Goal: Communication & Community: Answer question/provide support

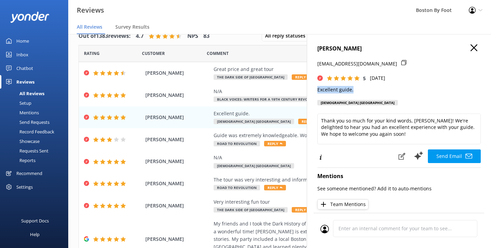
drag, startPoint x: 356, startPoint y: 90, endPoint x: 315, endPoint y: 88, distance: 41.0
click at [315, 88] on div "[PERSON_NAME] [PERSON_NAME][EMAIL_ADDRESS][DOMAIN_NAME] 5 [DATE] Excellent guid…" at bounding box center [399, 158] width 184 height 248
copy p "Excellent guide."
click at [474, 48] on icon "button" at bounding box center [473, 47] width 7 height 7
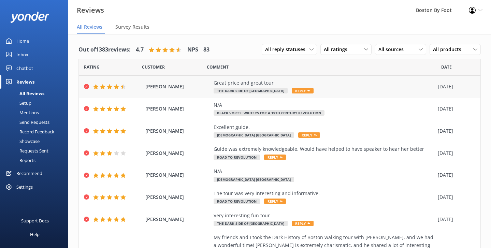
click at [358, 92] on div "Great price and great tour The Dark Side of Boston Reply" at bounding box center [323, 86] width 221 height 15
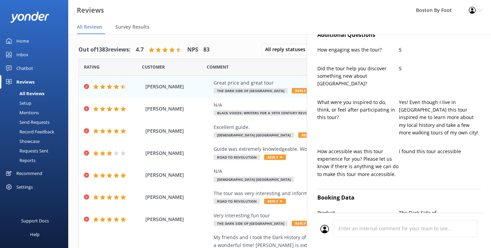
type textarea "Thank you so much, [PERSON_NAME]! We're delighted you enjoyed the tour and foun…"
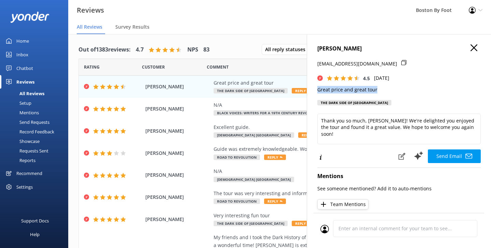
drag, startPoint x: 378, startPoint y: 89, endPoint x: 314, endPoint y: 89, distance: 64.8
click at [314, 89] on div "Alexandra Patkin [EMAIL_ADDRESS][DOMAIN_NAME] 4.5 [DATE] Great price and great …" at bounding box center [399, 158] width 184 height 248
copy p "Great price and great tour"
click at [472, 49] on icon "button" at bounding box center [473, 47] width 7 height 7
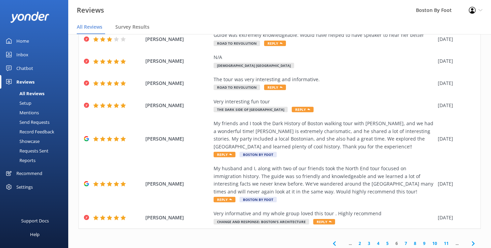
scroll to position [114, 0]
click at [388, 240] on link "5" at bounding box center [387, 243] width 9 height 6
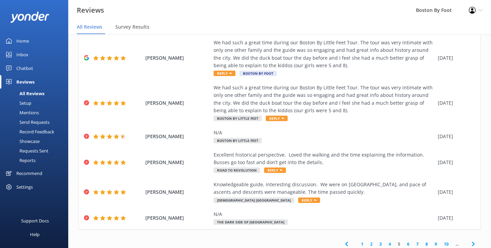
scroll to position [144, 0]
click at [355, 186] on div "Knowledgeable guide, interesting discussion. We were on [GEOGRAPHIC_DATA], and …" at bounding box center [323, 188] width 221 height 15
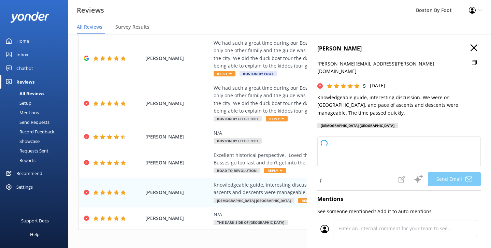
type textarea "Thank you so much for your wonderful review, [PERSON_NAME]! We're delighted to …"
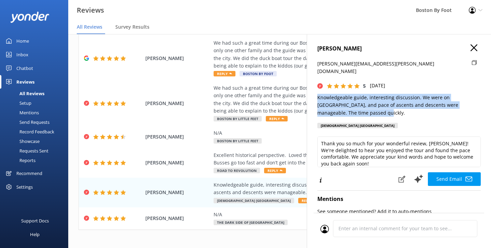
drag, startPoint x: 335, startPoint y: 104, endPoint x: 313, endPoint y: 90, distance: 26.2
click at [313, 90] on div "[PERSON_NAME] [PERSON_NAME][EMAIL_ADDRESS][PERSON_NAME][DOMAIN_NAME] 5 [DATE] K…" at bounding box center [399, 158] width 184 height 248
copy p "Knowledgeable guide, interesting discussion. We were on [GEOGRAPHIC_DATA], and …"
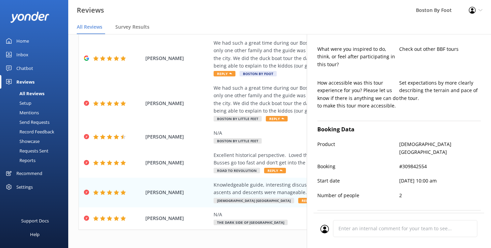
scroll to position [264, 0]
click at [250, 154] on div "Excellent historical perspective. Loved the walking and the time explaining the…" at bounding box center [323, 158] width 221 height 15
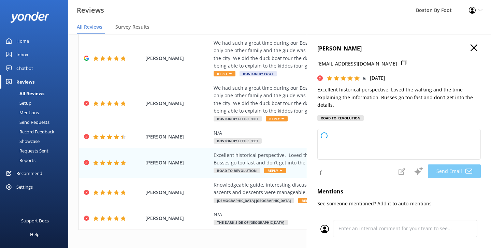
type textarea "Thank you so much, [PERSON_NAME]! We're delighted to hear you enjoyed the histo…"
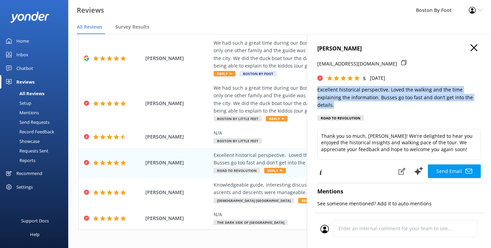
drag, startPoint x: 335, startPoint y: 104, endPoint x: 317, endPoint y: 86, distance: 25.3
click at [317, 86] on p "Excellent historical perspective. Loved the walking and the time explaining the…" at bounding box center [398, 97] width 163 height 23
copy p "Excellent historical perspective. Loved the walking and the time explaining the…"
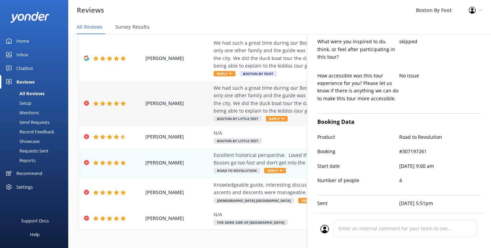
click at [268, 102] on div "We had such a great time during our Boston By Little Feet Tour. The tour was ve…" at bounding box center [323, 99] width 221 height 31
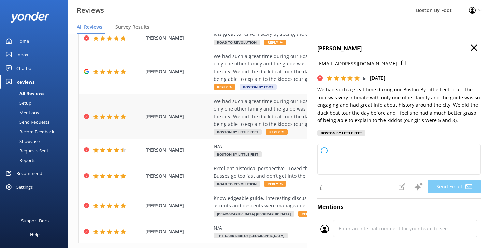
type textarea "Thank you so much, [PERSON_NAME]! We’re thrilled to hear your family enjoyed th…"
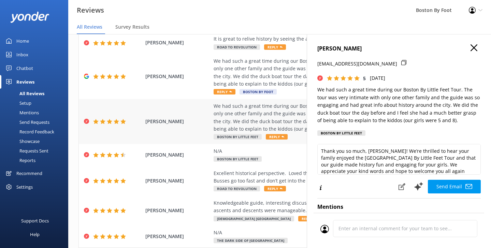
scroll to position [124, 0]
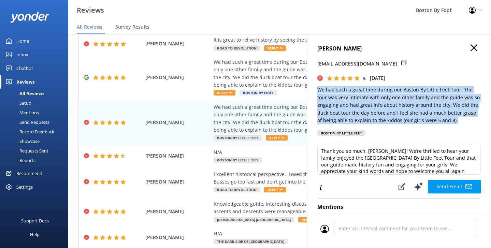
drag, startPoint x: 449, startPoint y: 119, endPoint x: 310, endPoint y: 89, distance: 142.8
click at [310, 89] on div "[PERSON_NAME] [EMAIL_ADDRESS][DOMAIN_NAME] 5 [DATE] We had such a great time du…" at bounding box center [399, 158] width 184 height 248
copy p "We had such a great time during our Boston By Little Feet Tour. The tour was ve…"
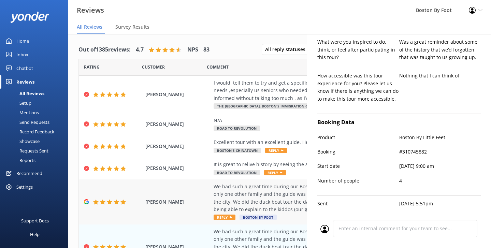
scroll to position [0, 0]
click at [256, 161] on div "It is great to relive history by seeing the actual sights." at bounding box center [323, 164] width 221 height 8
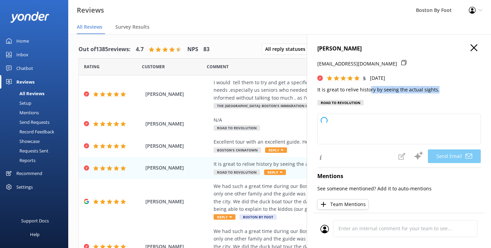
type textarea "Thank you so much, [PERSON_NAME]! We're delighted to hear you enjoyed experienc…"
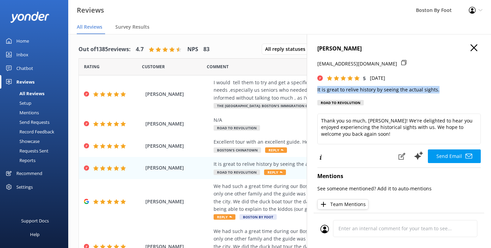
drag, startPoint x: 437, startPoint y: 89, endPoint x: 313, endPoint y: 89, distance: 124.1
click at [313, 89] on div "[PERSON_NAME] [EMAIL_ADDRESS][DOMAIN_NAME] 5 [DATE] It is great to relive histo…" at bounding box center [399, 158] width 184 height 248
copy p "It is great to relive history by seeing the actual sights."
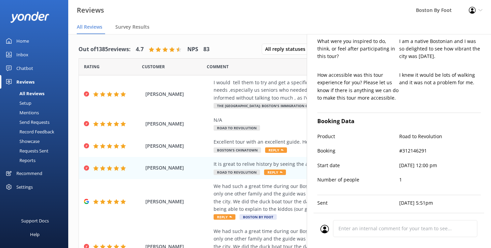
scroll to position [249, 0]
click at [266, 140] on div "Excellent tour with an excellent guide. He was very enthusiastic and knowledgab…" at bounding box center [323, 142] width 221 height 8
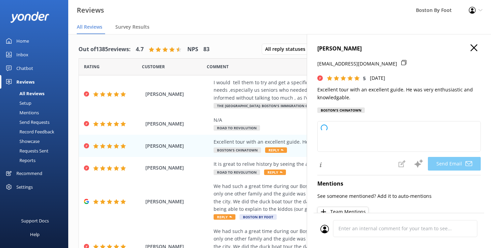
type textarea "Thank you so much, [PERSON_NAME]! We're delighted to hear you enjoyed the tour …"
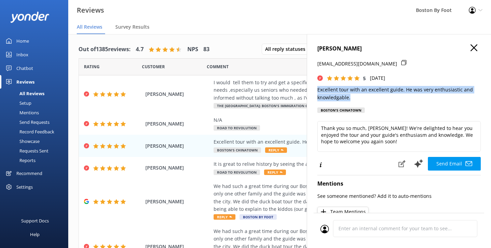
drag, startPoint x: 350, startPoint y: 98, endPoint x: 315, endPoint y: 88, distance: 36.4
click at [315, 88] on div "[PERSON_NAME] [EMAIL_ADDRESS][DOMAIN_NAME] 5 [DATE] Excellent tour with an exce…" at bounding box center [399, 158] width 184 height 248
copy p "Excellent tour with an excellent guide. He was very enthusiastic and knowledgab…"
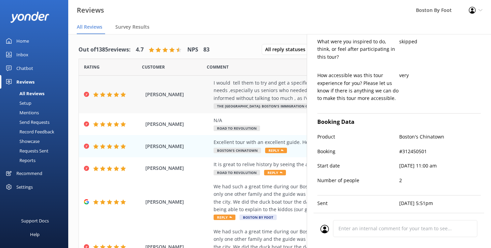
scroll to position [0, 0]
click at [249, 86] on div "I would tell them to try and get a specific guide . Ours was awesome . She cate…" at bounding box center [323, 90] width 221 height 23
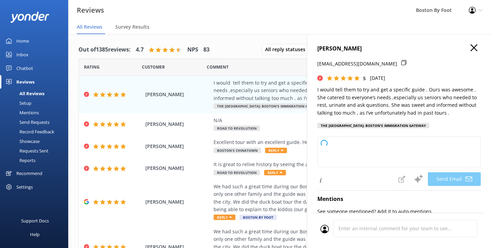
type textarea "Thank you so much for your wonderful review, [PERSON_NAME]! We're thrilled to h…"
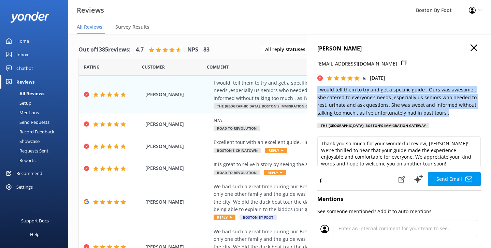
drag, startPoint x: 431, startPoint y: 113, endPoint x: 312, endPoint y: 88, distance: 120.8
click at [312, 88] on div "[PERSON_NAME] [EMAIL_ADDRESS][DOMAIN_NAME] 5 [DATE] I would tell them to try an…" at bounding box center [399, 158] width 184 height 248
copy p "I would tell them to try and get a specific guide . Ours was awesome . She cate…"
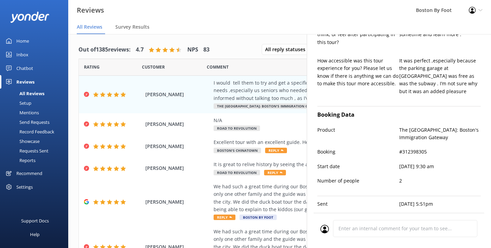
click at [275, 23] on nav "All Reviews Survey Results" at bounding box center [279, 27] width 422 height 14
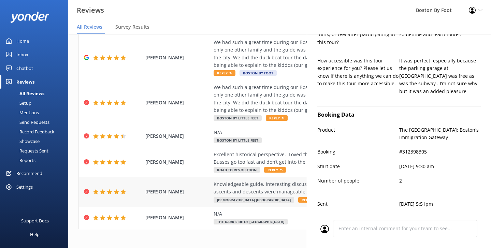
scroll to position [144, 0]
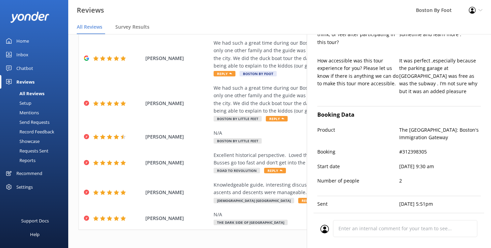
click at [275, 237] on div "1 2 3 4 5 6 7 8 9 10 ..." at bounding box center [279, 244] width 402 height 15
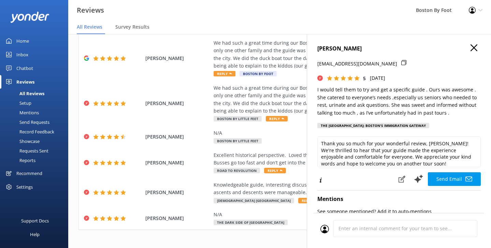
scroll to position [0, 0]
click at [475, 46] on use "button" at bounding box center [473, 47] width 7 height 7
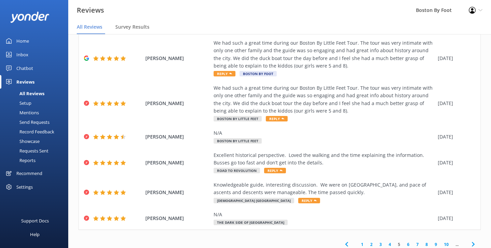
click at [390, 241] on link "4" at bounding box center [389, 244] width 9 height 6
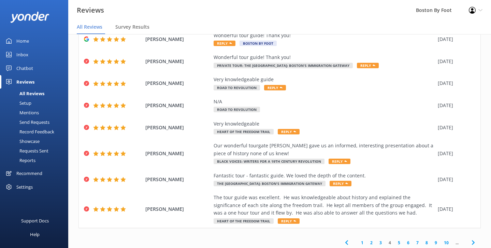
scroll to position [91, 0]
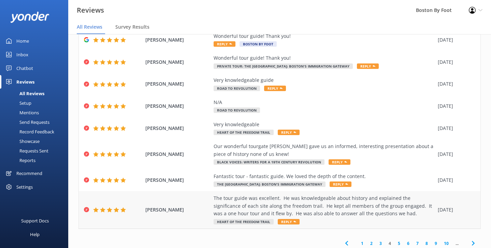
click at [315, 206] on div "The tour guide was excellent. He was knowledgeable about history and explained …" at bounding box center [323, 205] width 221 height 23
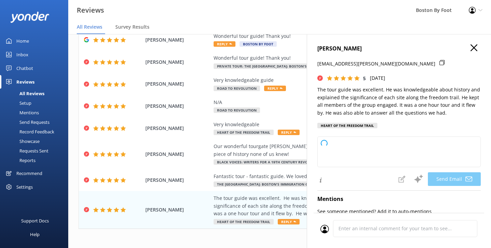
type textarea "Thank you so much for your wonderful review, [PERSON_NAME]! We're thrilled to h…"
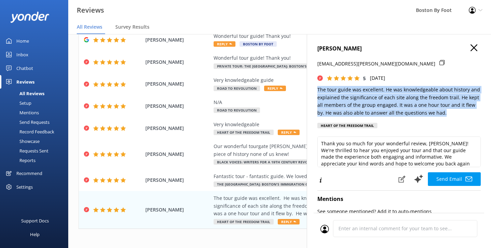
drag, startPoint x: 433, startPoint y: 112, endPoint x: 315, endPoint y: 89, distance: 120.9
click at [315, 89] on div "[PERSON_NAME] [EMAIL_ADDRESS][PERSON_NAME][DOMAIN_NAME] 5 [DATE] The tour guide…" at bounding box center [399, 158] width 184 height 248
copy p "The tour guide was excellent. He was knowledgeable about history and explained …"
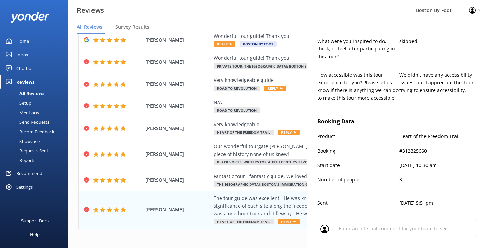
scroll to position [271, 0]
click at [262, 174] on div "Fantastic tour - fantastic guide. We loved the depth of the content." at bounding box center [323, 177] width 221 height 8
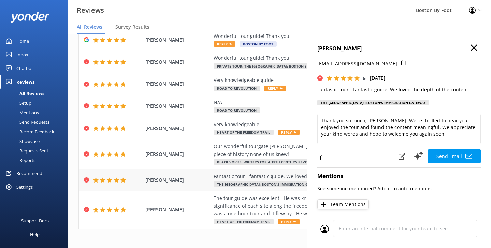
type textarea "Thank you so much, [PERSON_NAME]! We're thrilled to hear you enjoyed the tour a…"
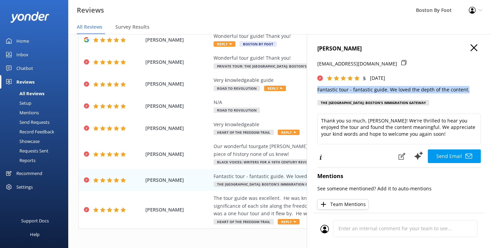
drag, startPoint x: 467, startPoint y: 89, endPoint x: 315, endPoint y: 88, distance: 152.7
click at [315, 88] on div "[PERSON_NAME] [EMAIL_ADDRESS][DOMAIN_NAME] 5 [DATE] Fantastic tour - fantastic …" at bounding box center [399, 158] width 184 height 248
copy p "Fantastic tour - fantastic guide. We loved the depth of the content."
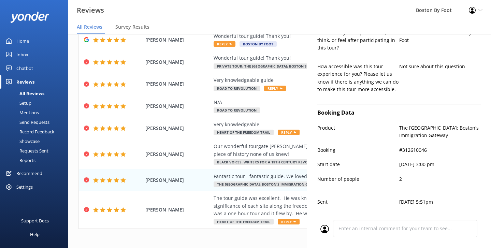
scroll to position [4, 0]
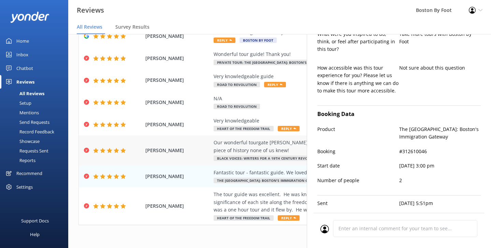
click at [275, 144] on div "Our wonderful tourgate [PERSON_NAME] gave us an informed, interesting presentat…" at bounding box center [323, 146] width 221 height 15
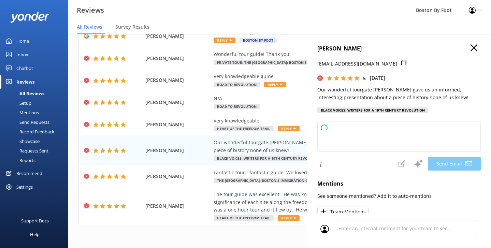
type textarea "Thank you so much, [PERSON_NAME]! We're thrilled to hear you enjoyed [PERSON_NA…"
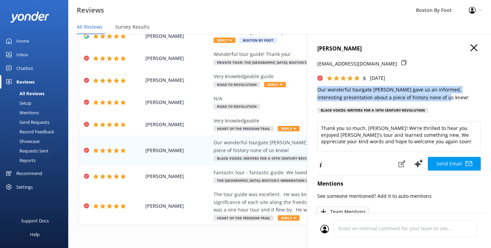
drag, startPoint x: 443, startPoint y: 97, endPoint x: 314, endPoint y: 87, distance: 128.9
click at [314, 87] on div "[PERSON_NAME] [EMAIL_ADDRESS][DOMAIN_NAME] 5 [DATE] Our wonderful tourgate [PER…" at bounding box center [399, 158] width 184 height 248
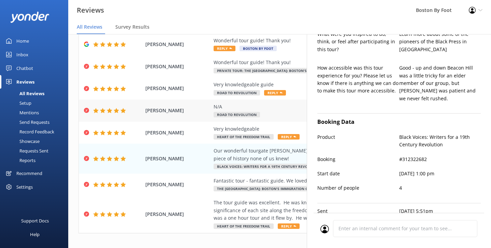
scroll to position [80, 0]
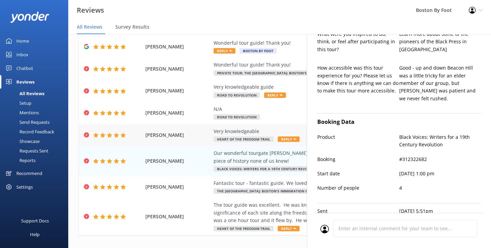
click at [252, 130] on div "Very knowledgeable" at bounding box center [323, 132] width 221 height 8
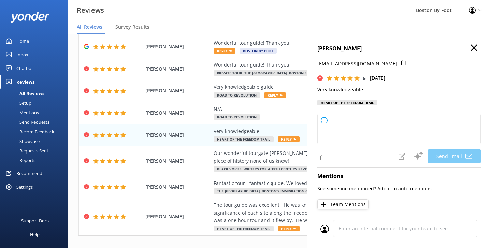
type textarea "Thank you so much for your kind words and great rating, [PERSON_NAME]! We're gl…"
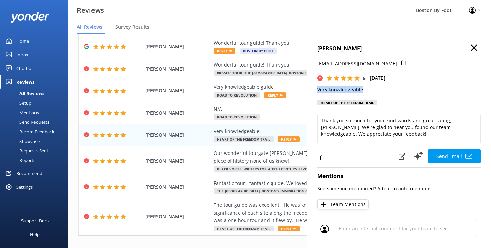
drag, startPoint x: 364, startPoint y: 90, endPoint x: 315, endPoint y: 88, distance: 49.8
click at [315, 88] on div "[PERSON_NAME] [EMAIL_ADDRESS][DOMAIN_NAME] 5 [DATE] Very knowledgeable Heart of…" at bounding box center [399, 158] width 184 height 248
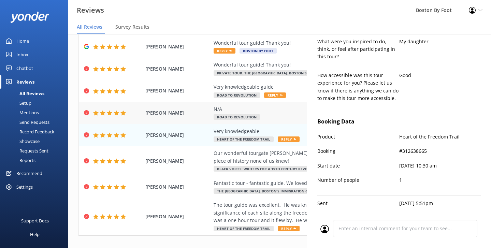
scroll to position [69, 0]
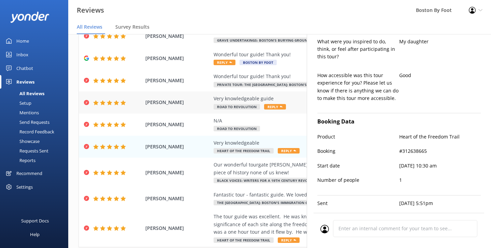
click at [235, 96] on div "Very knowledgeable guide" at bounding box center [323, 99] width 221 height 8
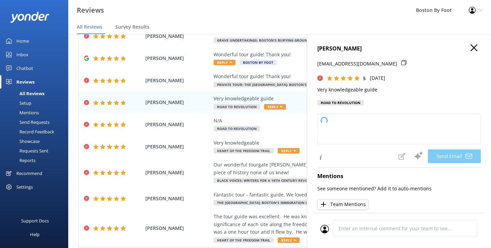
type textarea "Thank you so much for your kind words, [PERSON_NAME]! We're delighted to hear y…"
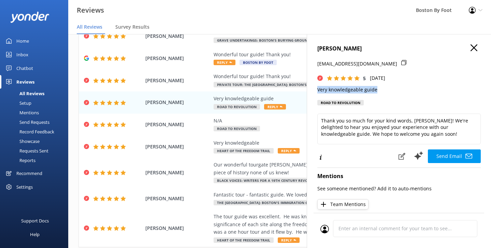
drag, startPoint x: 378, startPoint y: 89, endPoint x: 315, endPoint y: 88, distance: 62.7
click at [315, 88] on div "[PERSON_NAME] [EMAIL_ADDRESS][DOMAIN_NAME] 5 [DATE] Very knowledgeable guide Ro…" at bounding box center [399, 158] width 184 height 248
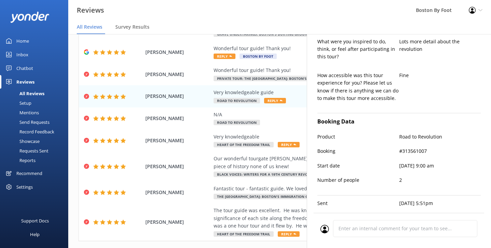
scroll to position [13, 0]
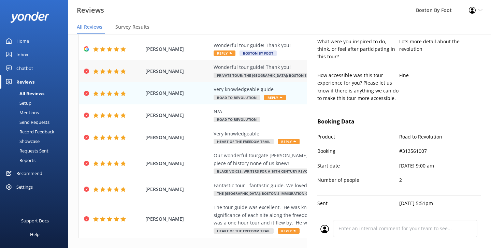
click at [251, 65] on div "Wonderful tour guide! Thank you!" at bounding box center [323, 67] width 221 height 8
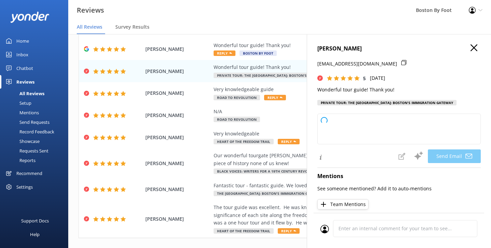
type textarea "Thank you so much, [PERSON_NAME]! We're delighted you enjoyed your tour and app…"
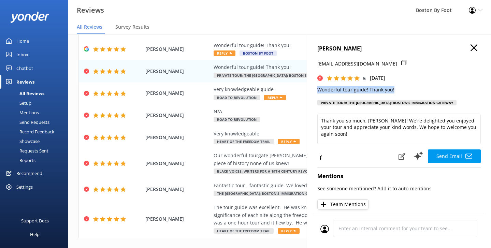
drag, startPoint x: 394, startPoint y: 87, endPoint x: 312, endPoint y: 90, distance: 81.6
click at [312, 90] on div "[PERSON_NAME] [PERSON_NAME][EMAIL_ADDRESS][DOMAIN_NAME] 5 [DATE] Wonderful tour…" at bounding box center [399, 158] width 184 height 248
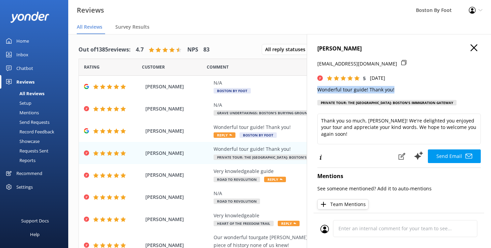
scroll to position [0, 0]
click at [475, 47] on use "button" at bounding box center [473, 47] width 7 height 7
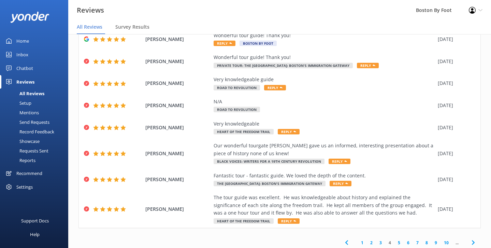
scroll to position [91, 0]
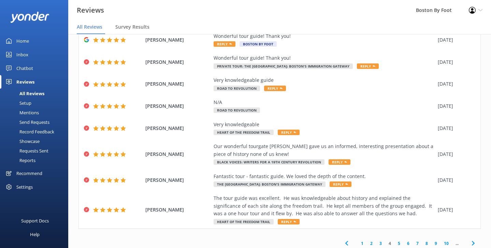
click at [379, 240] on link "3" at bounding box center [380, 243] width 9 height 6
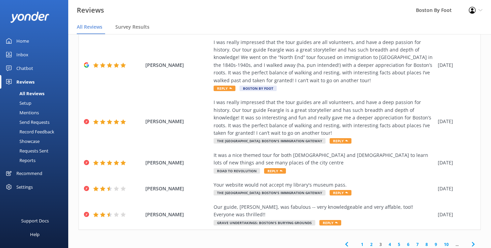
scroll to position [166, 0]
click at [257, 209] on div "Our guide, [PERSON_NAME], was fabulous -- very knowledgeable and very affable, …" at bounding box center [323, 211] width 221 height 15
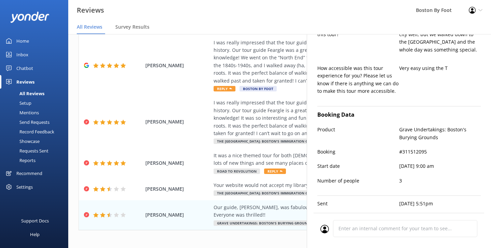
type textarea "Hi [PERSON_NAME], Thank you so much for your kind words about [PERSON_NAME]—we’…"
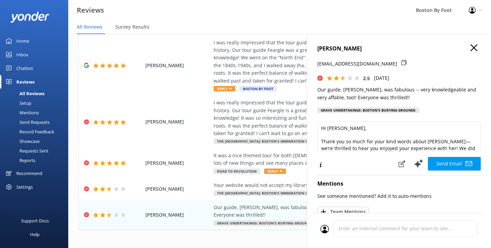
scroll to position [0, 0]
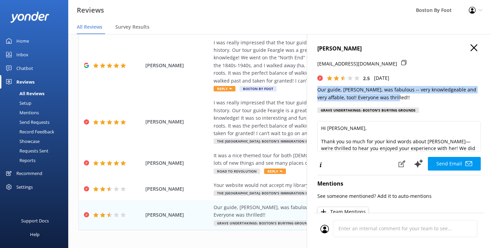
drag, startPoint x: 382, startPoint y: 94, endPoint x: 312, endPoint y: 86, distance: 70.6
click at [312, 86] on div "[PERSON_NAME] [EMAIL_ADDRESS][DOMAIN_NAME] 2.5 [DATE] Our guide, [PERSON_NAME],…" at bounding box center [399, 158] width 184 height 248
click at [475, 47] on icon "button" at bounding box center [473, 47] width 7 height 7
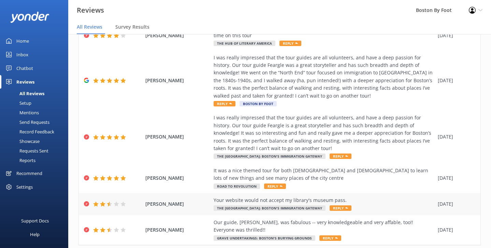
scroll to position [147, 0]
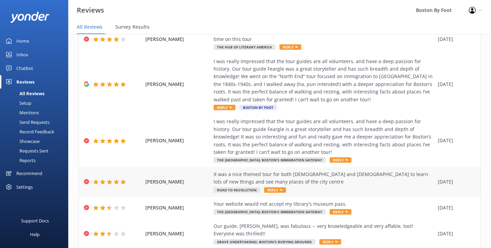
click at [359, 180] on div "It was a nice themed tour for both [DEMOGRAPHIC_DATA] and [DEMOGRAPHIC_DATA] to…" at bounding box center [323, 177] width 221 height 15
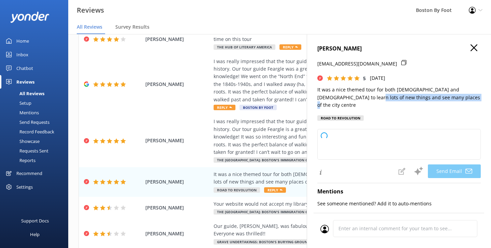
type textarea "Thank you so much, [PERSON_NAME]! We're delighted to hear you enjoyed the theme…"
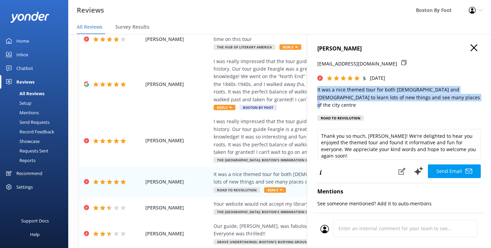
drag, startPoint x: 436, startPoint y: 96, endPoint x: 312, endPoint y: 90, distance: 124.6
click at [312, 90] on div "[PERSON_NAME] [EMAIL_ADDRESS][DOMAIN_NAME] 5 [DATE] It was a nice themed tour f…" at bounding box center [399, 158] width 184 height 248
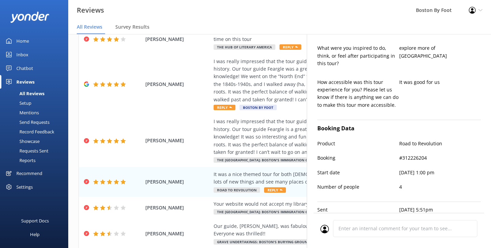
scroll to position [256, 0]
click at [267, 135] on div "I was really impressed that the tour guides are all volunteers, and have a deep…" at bounding box center [323, 137] width 221 height 38
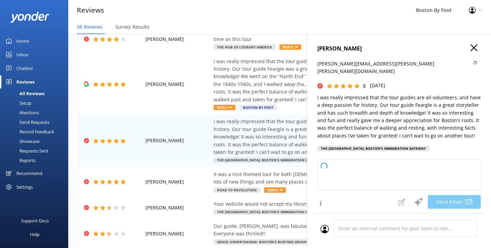
type textarea "Thank you so much, [PERSON_NAME], for your wonderful review! We're delighted to…"
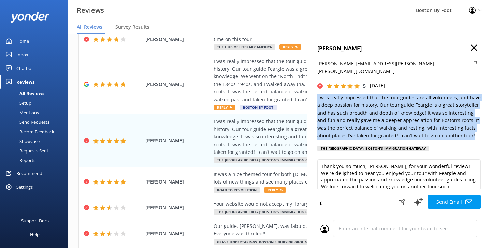
drag, startPoint x: 444, startPoint y: 126, endPoint x: 317, endPoint y: 85, distance: 132.9
click at [317, 85] on div "[PERSON_NAME] [PERSON_NAME][EMAIL_ADDRESS][PERSON_NAME][PERSON_NAME][DOMAIN_NAM…" at bounding box center [398, 99] width 163 height 111
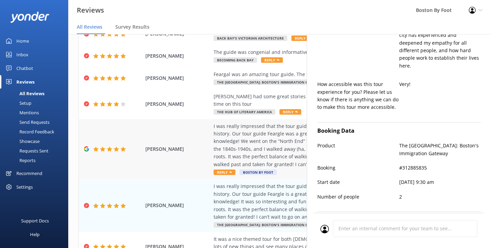
scroll to position [77, 0]
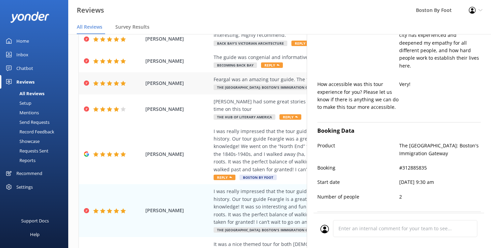
click at [249, 79] on div "Feargal was an amazing tour guide. The tour was well-paced as far as learning a…" at bounding box center [323, 80] width 221 height 8
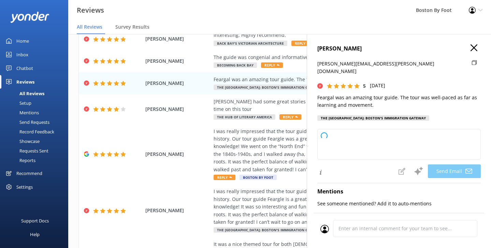
type textarea "Thank you so much, [PERSON_NAME]! We're thrilled to hear you enjoyed your tour …"
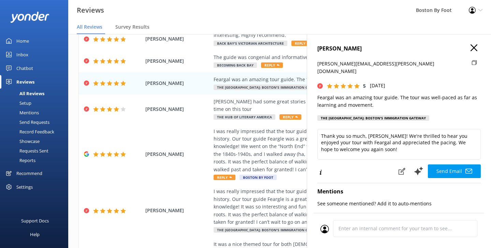
scroll to position [0, 0]
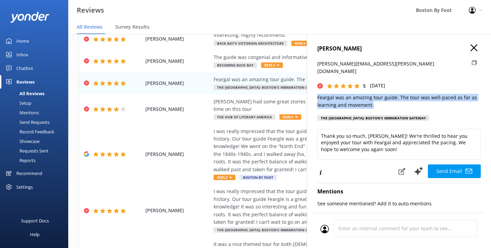
drag, startPoint x: 381, startPoint y: 96, endPoint x: 312, endPoint y: 88, distance: 69.1
click at [312, 88] on div "[PERSON_NAME] [PERSON_NAME][EMAIL_ADDRESS][PERSON_NAME][DOMAIN_NAME] 5 [DATE] F…" at bounding box center [399, 158] width 184 height 248
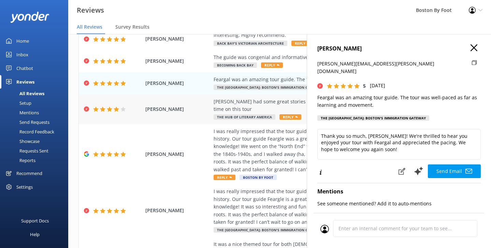
click at [252, 105] on div "[PERSON_NAME] had some great stories and walked us through fantastic areas. We …" at bounding box center [323, 105] width 221 height 15
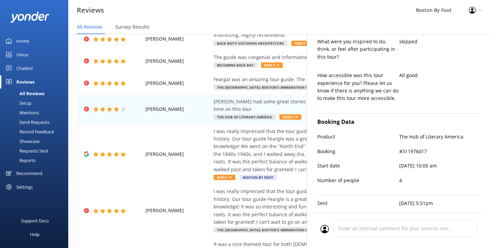
type textarea "Thank you so much for your kind words, [PERSON_NAME]! We're glad you enjoyed th…"
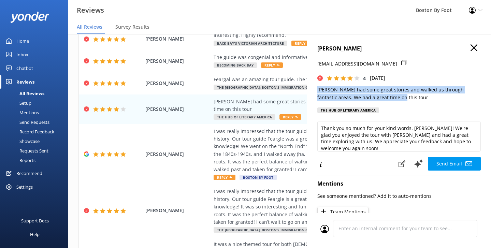
drag, startPoint x: 386, startPoint y: 95, endPoint x: 312, endPoint y: 90, distance: 73.5
click at [312, 90] on div "[PERSON_NAME] [EMAIL_ADDRESS][DOMAIN_NAME] 4 [DATE] [PERSON_NAME] had some grea…" at bounding box center [399, 158] width 184 height 248
click at [474, 48] on use "button" at bounding box center [473, 47] width 7 height 7
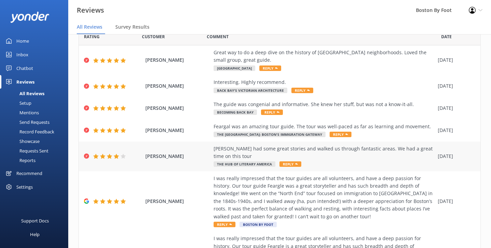
scroll to position [30, 0]
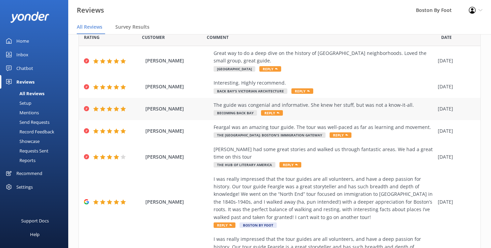
click at [326, 106] on div "The guide was congenial and informative. She knew her stuff, but was not a know…" at bounding box center [323, 105] width 221 height 8
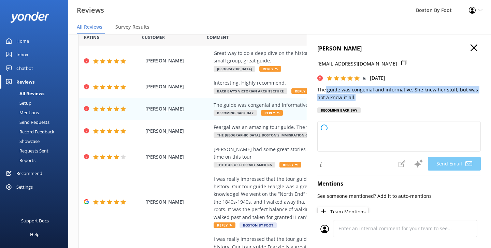
type textarea "Thank you so much, [PERSON_NAME]! We're glad you enjoyed your experience and ap…"
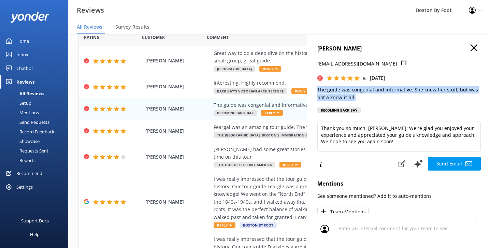
drag, startPoint x: 360, startPoint y: 98, endPoint x: 313, endPoint y: 89, distance: 47.5
click at [313, 89] on div "[PERSON_NAME] [EMAIL_ADDRESS][DOMAIN_NAME] 5 [DATE] The guide was congenial and…" at bounding box center [399, 158] width 184 height 248
click at [475, 49] on icon "button" at bounding box center [473, 47] width 7 height 7
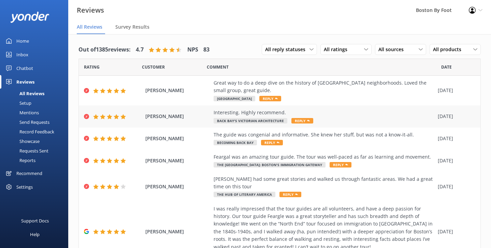
click at [350, 111] on div "Interesting. Highly recommend." at bounding box center [323, 113] width 221 height 8
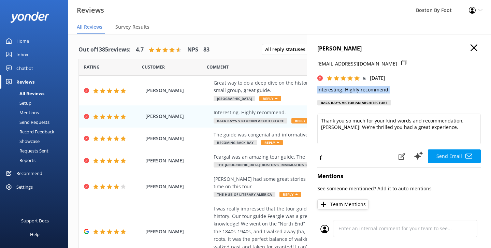
drag, startPoint x: 392, startPoint y: 88, endPoint x: 314, endPoint y: 89, distance: 78.1
click at [314, 89] on div "[PERSON_NAME] [PERSON_NAME][EMAIL_ADDRESS][DOMAIN_NAME] 5 [DATE] Interesting. H…" at bounding box center [399, 158] width 184 height 248
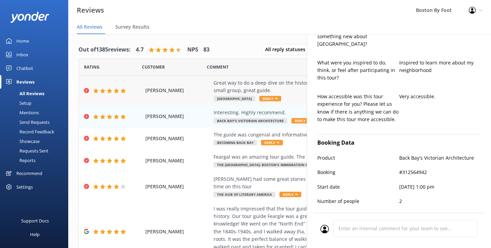
click at [240, 86] on div "Great way to do a deep dive on the history of [GEOGRAPHIC_DATA] neighborhoods. …" at bounding box center [323, 86] width 221 height 15
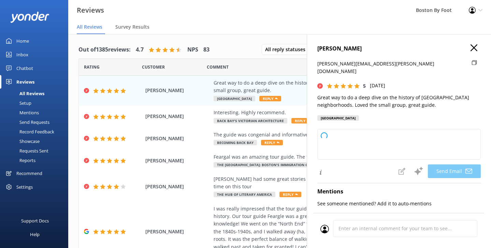
type textarea "Thank you so much, [PERSON_NAME]! We're thrilled to hear you enjoyed exploring …"
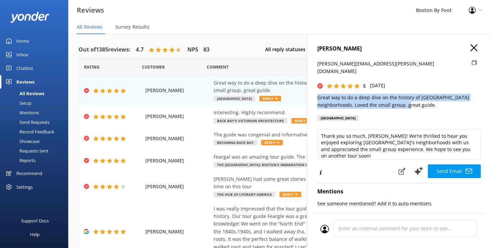
drag, startPoint x: 402, startPoint y: 95, endPoint x: 312, endPoint y: 89, distance: 90.5
click at [312, 89] on div "[PERSON_NAME] [PERSON_NAME][EMAIL_ADDRESS][PERSON_NAME][DOMAIN_NAME] 5 [DATE] G…" at bounding box center [399, 158] width 184 height 248
click at [475, 48] on use "button" at bounding box center [473, 47] width 7 height 7
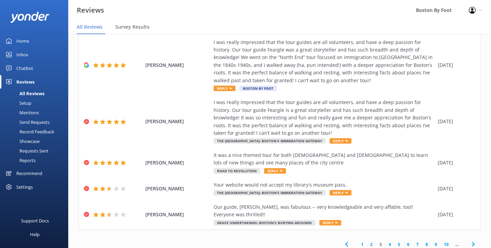
scroll to position [166, 0]
click at [371, 241] on link "2" at bounding box center [371, 244] width 9 height 6
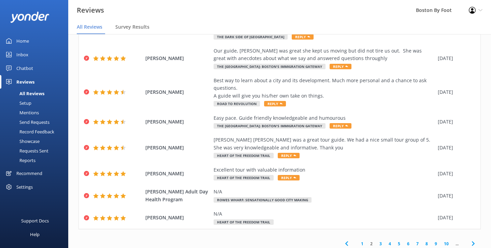
scroll to position [129, 0]
click at [352, 171] on div "Excellent tour with valuable information Heart of the Freedom Trail Reply" at bounding box center [323, 173] width 221 height 15
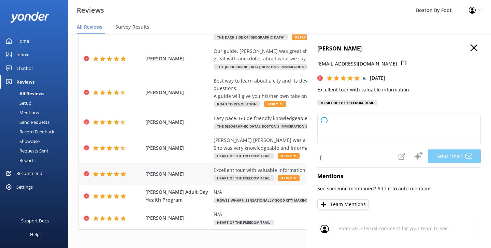
type textarea "Thank you so much, [PERSON_NAME]! We're delighted to hear you enjoyed the tour …"
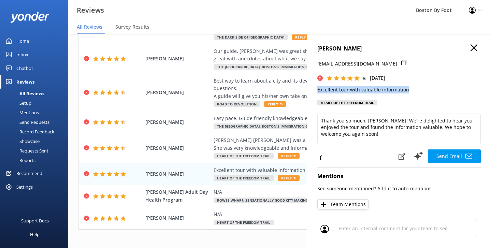
drag, startPoint x: 407, startPoint y: 90, endPoint x: 313, endPoint y: 89, distance: 94.1
click at [313, 89] on div "[PERSON_NAME] [EMAIL_ADDRESS][DOMAIN_NAME] 5 [DATE] Excellent tour with valuabl…" at bounding box center [399, 158] width 184 height 248
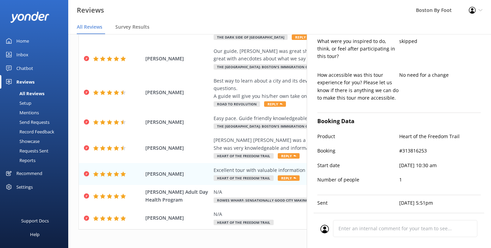
scroll to position [249, 0]
click at [257, 139] on div "[PERSON_NAME] [PERSON_NAME] was a great tour guide. We had a nice small tour gr…" at bounding box center [323, 143] width 221 height 15
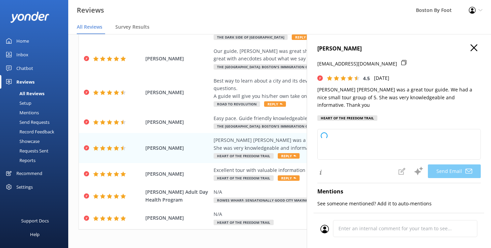
type textarea "Thank you so much for your kind words, [PERSON_NAME]! We're delighted to hear y…"
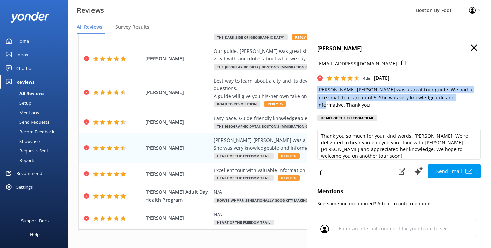
drag, startPoint x: 448, startPoint y: 95, endPoint x: 318, endPoint y: 85, distance: 130.6
click at [318, 85] on div "[PERSON_NAME] [EMAIL_ADDRESS][DOMAIN_NAME] 4.5 [DATE] [PERSON_NAME] [PERSON_NAM…" at bounding box center [398, 84] width 163 height 80
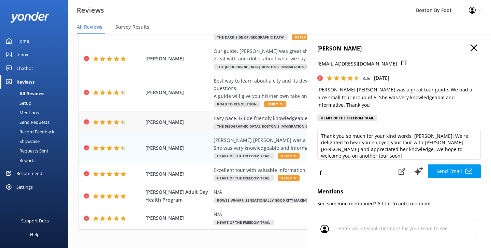
click at [254, 116] on div "Easy pace. Guide friendly knowledgeable and humourous" at bounding box center [323, 119] width 221 height 8
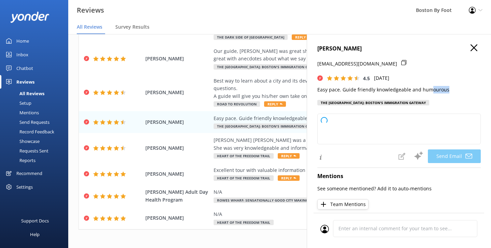
type textarea "Thank you so much for your kind words, [PERSON_NAME]! We're delighted to hear y…"
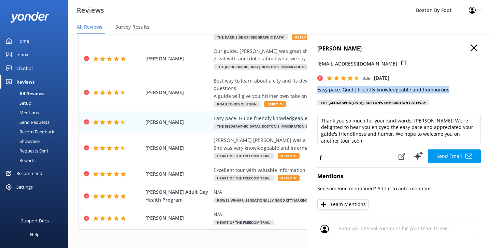
drag, startPoint x: 452, startPoint y: 89, endPoint x: 315, endPoint y: 88, distance: 137.1
click at [315, 88] on div "[PERSON_NAME] [EMAIL_ADDRESS][DOMAIN_NAME] 4.5 [DATE] Easy pace. Guide friendly…" at bounding box center [399, 158] width 184 height 248
click at [474, 50] on icon "button" at bounding box center [473, 47] width 7 height 7
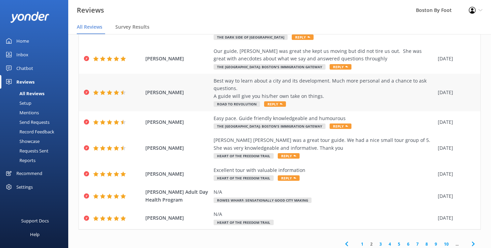
click at [333, 98] on div "Best way to learn about a city and its development. Much more personal and a ch…" at bounding box center [323, 92] width 221 height 31
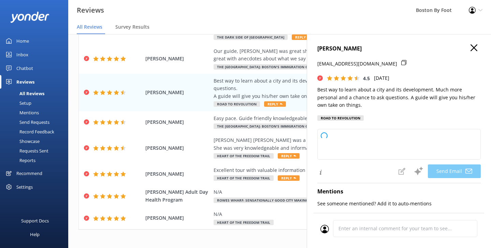
type textarea "Thank you so much for your kind words and thoughtful feedback, [PERSON_NAME]! W…"
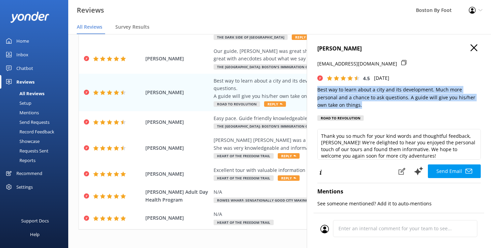
drag, startPoint x: 338, startPoint y: 105, endPoint x: 313, endPoint y: 87, distance: 30.6
click at [313, 87] on div "[PERSON_NAME] [PERSON_NAME][EMAIL_ADDRESS][DOMAIN_NAME] 4.5 [DATE] Best way to …" at bounding box center [399, 158] width 184 height 248
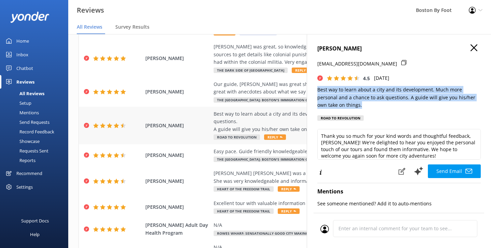
scroll to position [88, 0]
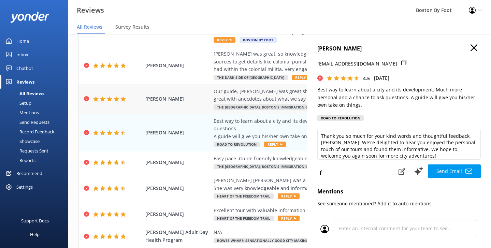
click at [276, 91] on div "Our guide, [PERSON_NAME] was great she kept us moving but did not tire us out. …" at bounding box center [323, 95] width 221 height 15
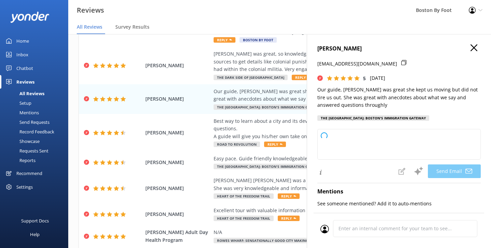
type textarea "Thank you so much, [PERSON_NAME]! We're delighted to hear you enjoyed your tour…"
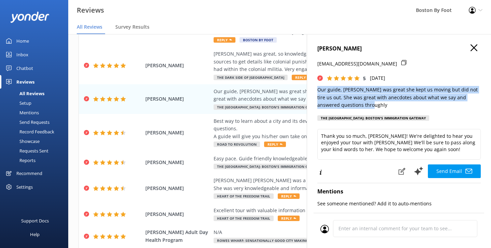
drag, startPoint x: 366, startPoint y: 104, endPoint x: 311, endPoint y: 83, distance: 58.8
click at [311, 83] on div "[PERSON_NAME] [EMAIL_ADDRESS][DOMAIN_NAME] 5 [DATE] Our guide, [PERSON_NAME] wa…" at bounding box center [399, 158] width 184 height 248
click at [474, 47] on use "button" at bounding box center [473, 47] width 7 height 7
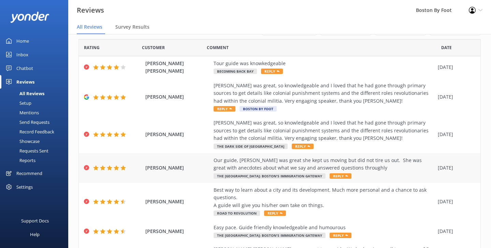
scroll to position [18, 0]
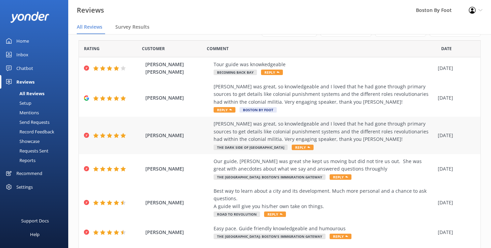
click at [363, 129] on div "[PERSON_NAME] was great, so knowledgeable and I loved that he had gone through …" at bounding box center [323, 131] width 221 height 23
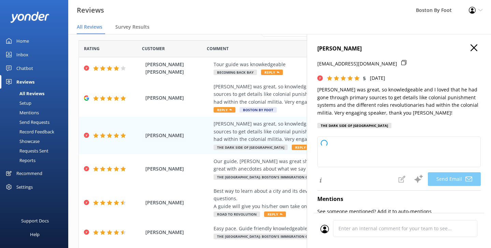
type textarea "Thank you so much for your wonderful review, [PERSON_NAME]! We're thrilled to h…"
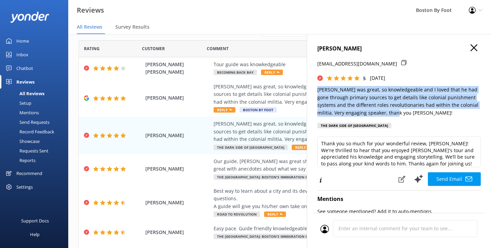
drag, startPoint x: 397, startPoint y: 111, endPoint x: 315, endPoint y: 87, distance: 85.7
click at [315, 87] on div "[PERSON_NAME] [EMAIL_ADDRESS][DOMAIN_NAME] 5 [DATE] [PERSON_NAME] was great, so…" at bounding box center [399, 158] width 184 height 248
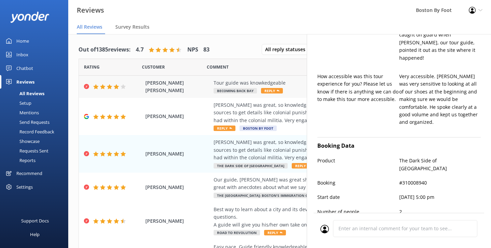
scroll to position [0, 0]
click at [291, 83] on div "Tour guide was knowkedgeable" at bounding box center [323, 83] width 221 height 8
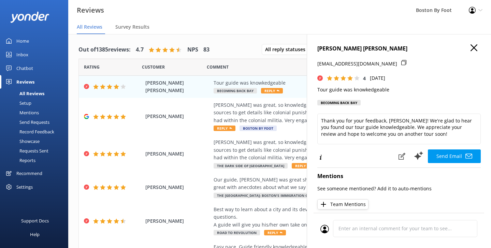
type textarea "Thank you for your feedback, [PERSON_NAME]! We're glad to hear you found our to…"
drag, startPoint x: 397, startPoint y: 89, endPoint x: 315, endPoint y: 90, distance: 81.8
click at [315, 90] on div "[PERSON_NAME] [PERSON_NAME] [EMAIL_ADDRESS][DOMAIN_NAME] 4 [DATE] Tour guide wa…" at bounding box center [399, 158] width 184 height 248
click at [476, 48] on icon "button" at bounding box center [473, 47] width 7 height 7
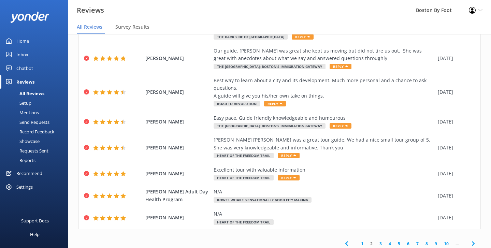
scroll to position [129, 0]
click at [363, 241] on link "1" at bounding box center [361, 244] width 9 height 6
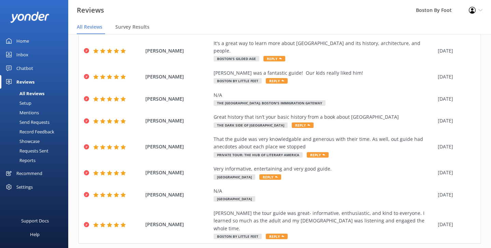
scroll to position [84, 0]
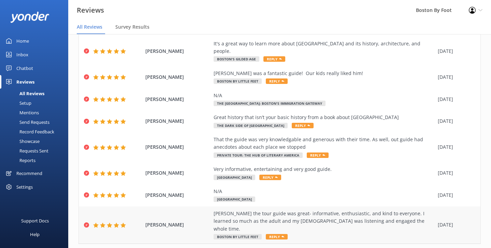
click at [341, 210] on div "[PERSON_NAME] the tour guide was great- informative, enthusiastic, and kind to …" at bounding box center [323, 221] width 221 height 23
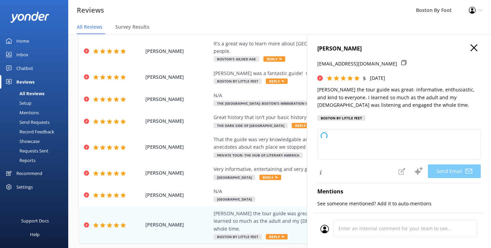
type textarea "Thank you so much, [PERSON_NAME]! We're thrilled to hear that you and your chil…"
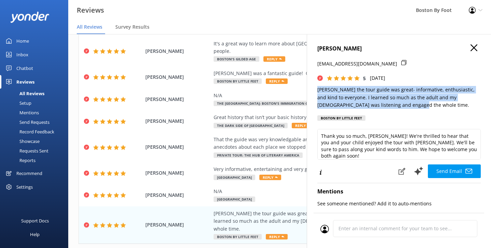
drag, startPoint x: 385, startPoint y: 106, endPoint x: 313, endPoint y: 89, distance: 73.9
click at [313, 89] on div "[PERSON_NAME] [EMAIL_ADDRESS][DOMAIN_NAME] 5 [DATE] [PERSON_NAME] the tour guid…" at bounding box center [399, 158] width 184 height 248
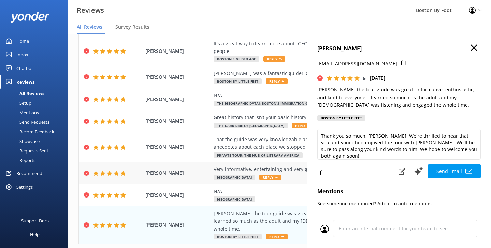
click at [280, 165] on div "Very informative, entertaining and very good guide." at bounding box center [323, 169] width 221 height 8
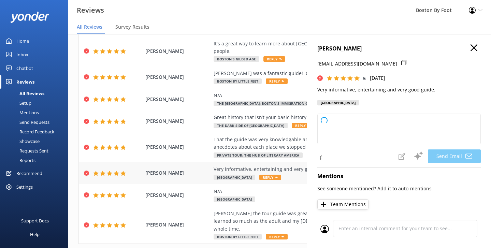
type textarea "Thank you so much, [PERSON_NAME]! We’re thrilled to hear you enjoyed the experi…"
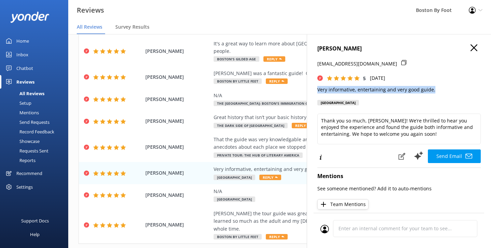
drag, startPoint x: 434, startPoint y: 89, endPoint x: 314, endPoint y: 90, distance: 119.7
click at [314, 90] on div "[PERSON_NAME] [EMAIL_ADDRESS][DOMAIN_NAME] 5 [DATE] Very informative, entertain…" at bounding box center [399, 158] width 184 height 248
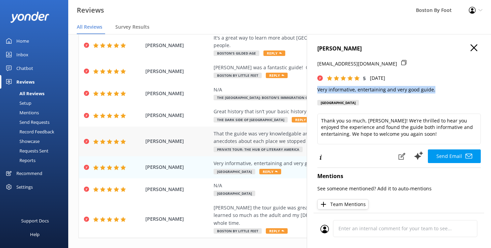
scroll to position [72, 0]
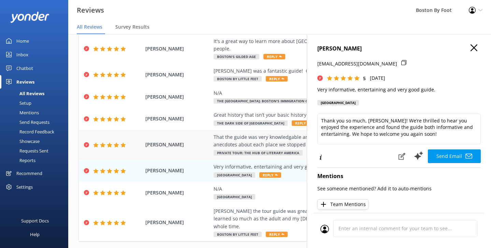
click at [277, 133] on div "That the guide was very knowledgable and generous with their time. As well, out…" at bounding box center [323, 140] width 221 height 15
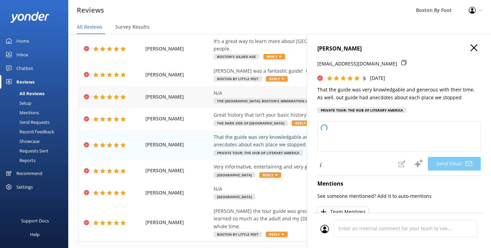
type textarea "Thank you so much for your wonderful review, [PERSON_NAME]! We're delighted to …"
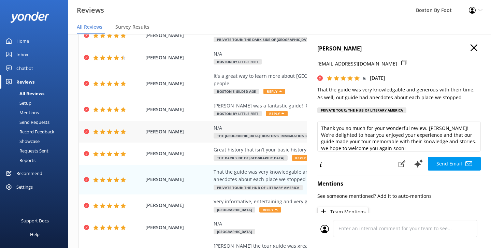
scroll to position [46, 0]
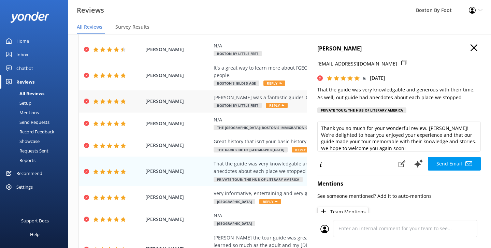
click at [251, 94] on div "[PERSON_NAME] was a fantastic guide! Our kids really liked him!" at bounding box center [323, 98] width 221 height 8
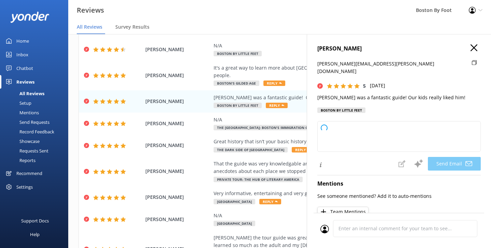
type textarea "Thank you so much, [PERSON_NAME]! We're thrilled to hear that you and your kids…"
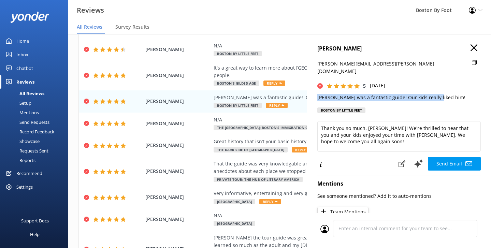
drag, startPoint x: 435, startPoint y: 90, endPoint x: 312, endPoint y: 87, distance: 123.1
click at [312, 87] on div "[PERSON_NAME] [PERSON_NAME][EMAIL_ADDRESS][PERSON_NAME][DOMAIN_NAME] 5 [DATE] […" at bounding box center [399, 158] width 184 height 248
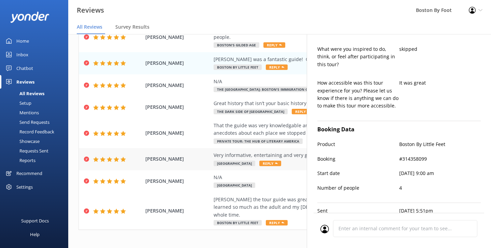
scroll to position [84, 0]
click at [266, 123] on div "That the guide was very knowledgable and generous with their time. As well, out…" at bounding box center [323, 129] width 221 height 15
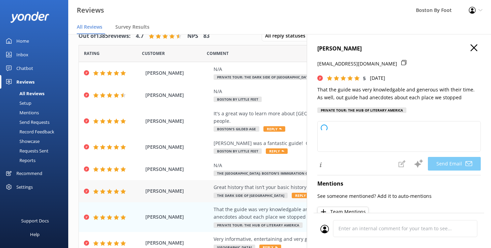
scroll to position [0, 0]
type textarea "Thank you so much, [PERSON_NAME]! We're delighted to hear you enjoyed your expe…"
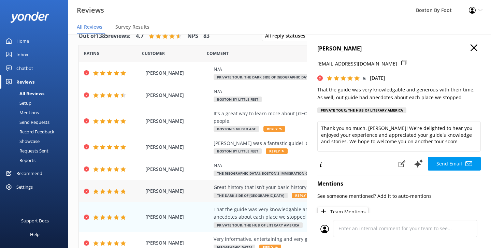
click at [253, 183] on div "Great history that isn’t your basic history from a book about [GEOGRAPHIC_DATA]" at bounding box center [323, 187] width 221 height 8
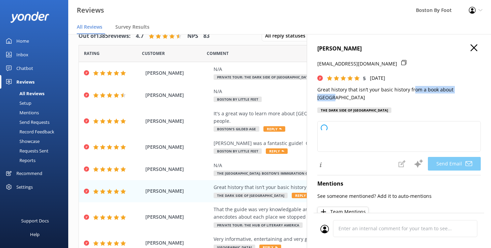
type textarea "Thank you so much, [PERSON_NAME]! We're thrilled you enjoyed our unique take on…"
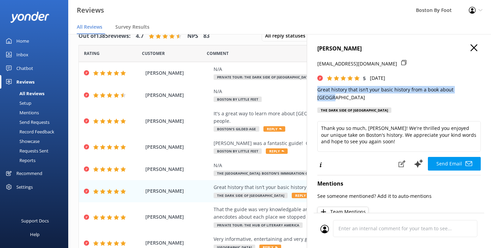
drag, startPoint x: 469, startPoint y: 89, endPoint x: 313, endPoint y: 88, distance: 155.8
click at [313, 88] on div "[PERSON_NAME] [EMAIL_ADDRESS][DOMAIN_NAME] 5 [DATE] Great history that isn’t yo…" at bounding box center [399, 158] width 184 height 248
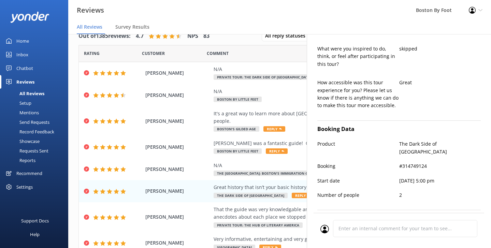
scroll to position [249, 0]
click at [292, 114] on div "It's a great way to learn more about [GEOGRAPHIC_DATA] and its history, archite…" at bounding box center [323, 117] width 221 height 15
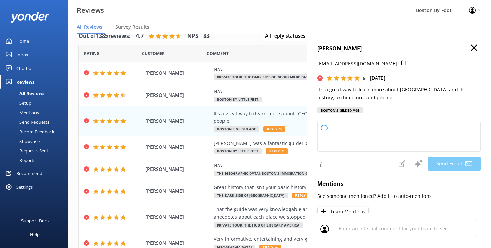
type textarea "Thank you so much, [PERSON_NAME]! We're thrilled to hear you enjoyed learning a…"
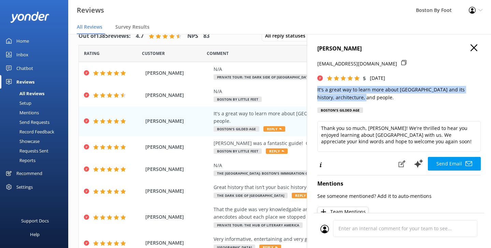
drag, startPoint x: 348, startPoint y: 96, endPoint x: 313, endPoint y: 88, distance: 35.3
click at [313, 88] on div "[PERSON_NAME] [EMAIL_ADDRESS][DOMAIN_NAME] 5 [DATE] It's a great way to learn m…" at bounding box center [399, 158] width 184 height 248
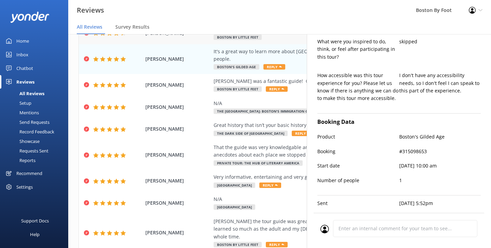
scroll to position [81, 0]
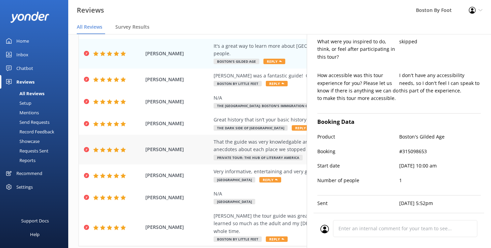
click at [249, 138] on div "That the guide was very knowledgable and generous with their time. As well, out…" at bounding box center [323, 145] width 221 height 15
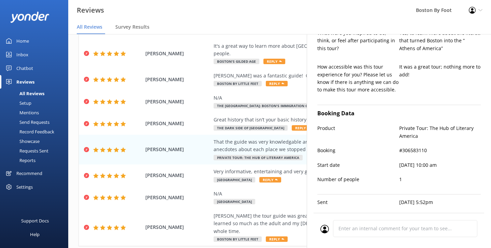
scroll to position [264, 0]
type textarea "Thank you so much, [PERSON_NAME]! We're delighted to hear you enjoyed your tour…"
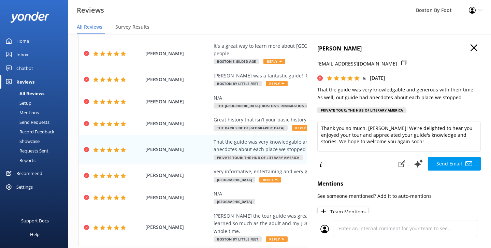
scroll to position [0, 0]
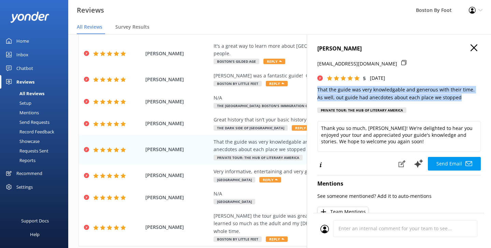
drag, startPoint x: 452, startPoint y: 96, endPoint x: 316, endPoint y: 88, distance: 137.0
click at [316, 88] on div "[PERSON_NAME] [EMAIL_ADDRESS][DOMAIN_NAME] 5 [DATE] That the guide was very kno…" at bounding box center [399, 158] width 184 height 248
click at [474, 47] on use "button" at bounding box center [473, 47] width 7 height 7
